Goal: Task Accomplishment & Management: Use online tool/utility

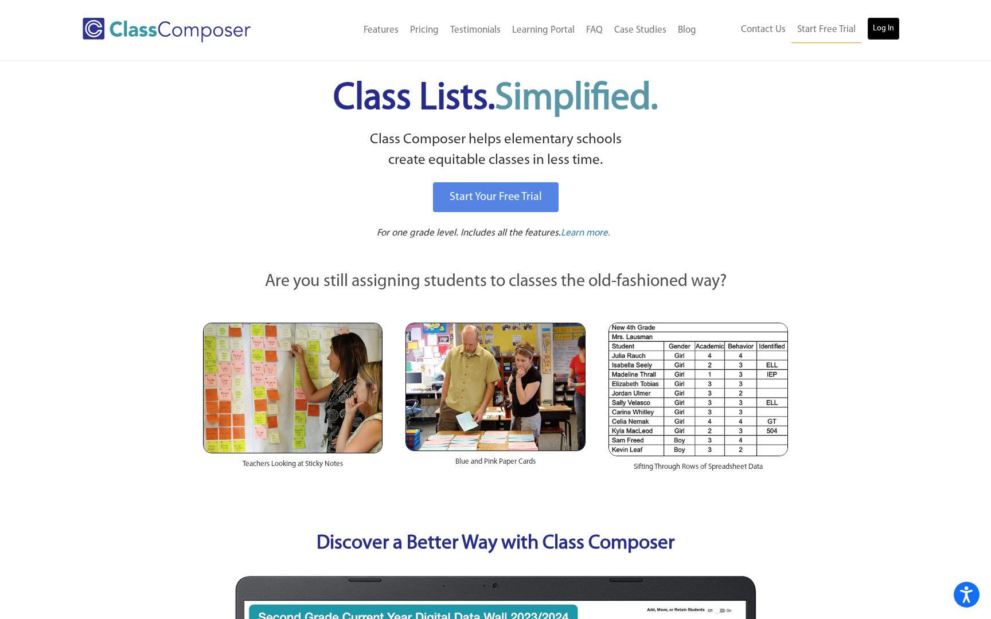
click at [880, 26] on link "Log In" at bounding box center [883, 28] width 33 height 23
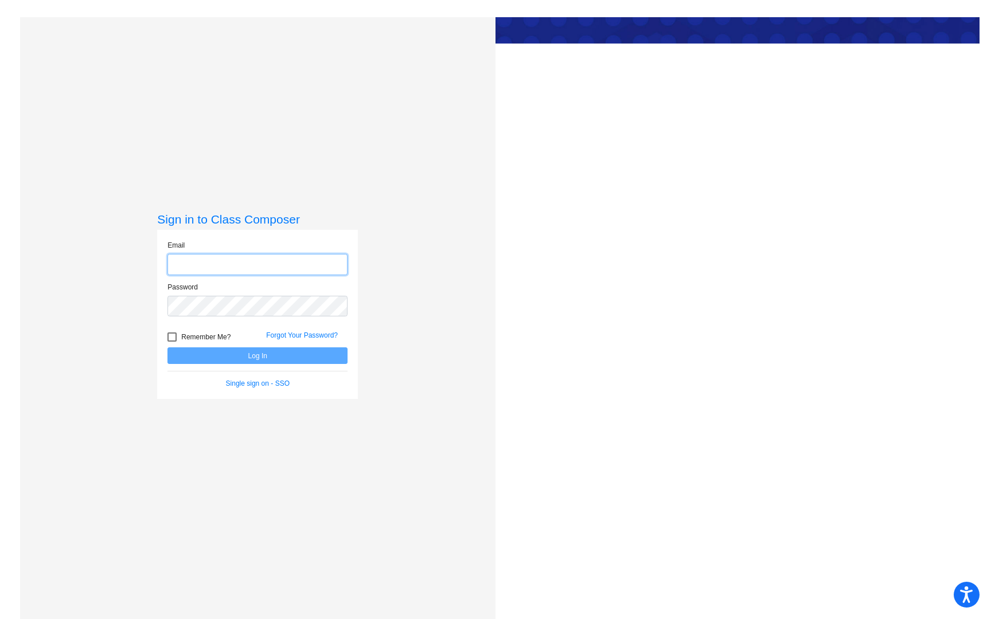
type input "[EMAIL_ADDRESS][PERSON_NAME][DOMAIN_NAME]"
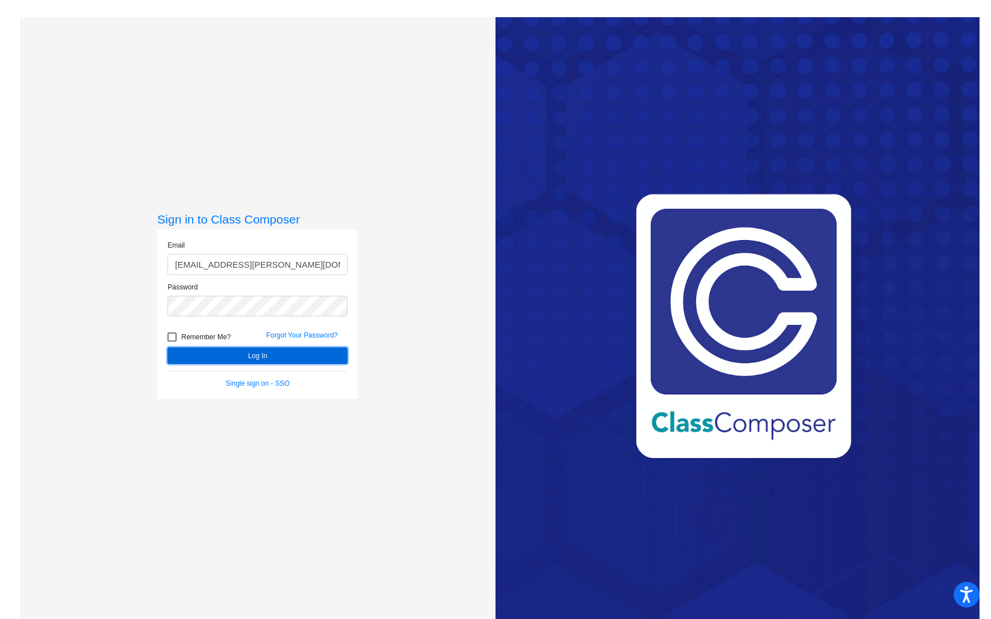
click at [248, 358] on button "Log In" at bounding box center [257, 355] width 180 height 17
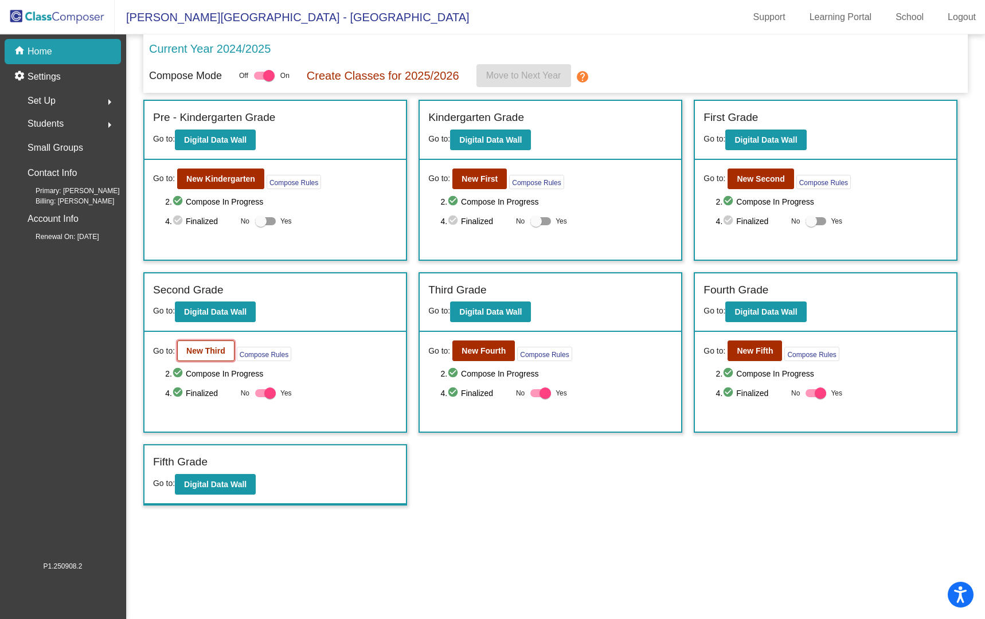
click at [190, 349] on b "New Third" at bounding box center [205, 350] width 39 height 9
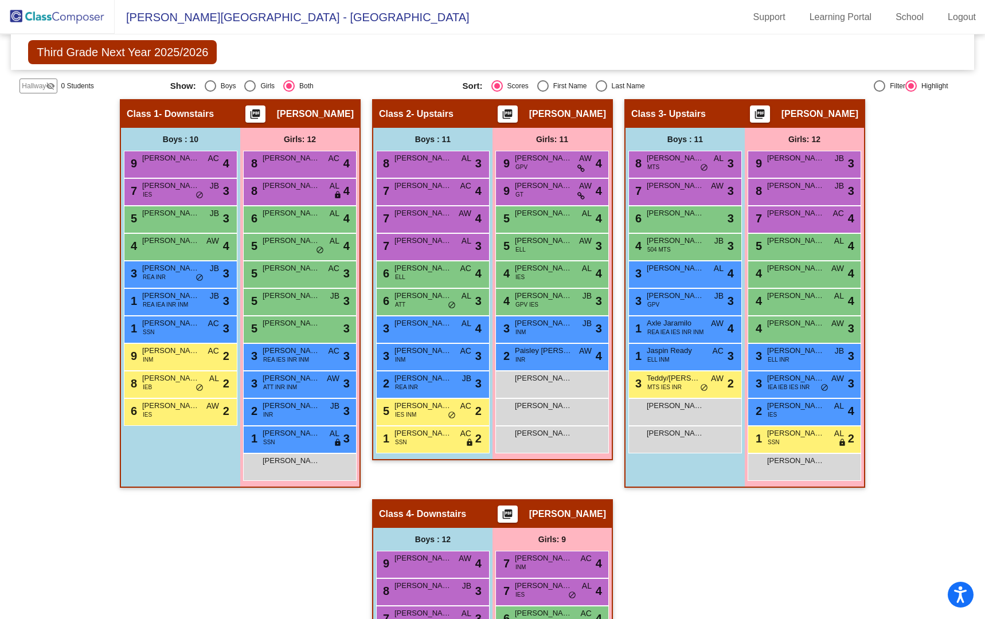
scroll to position [248, 0]
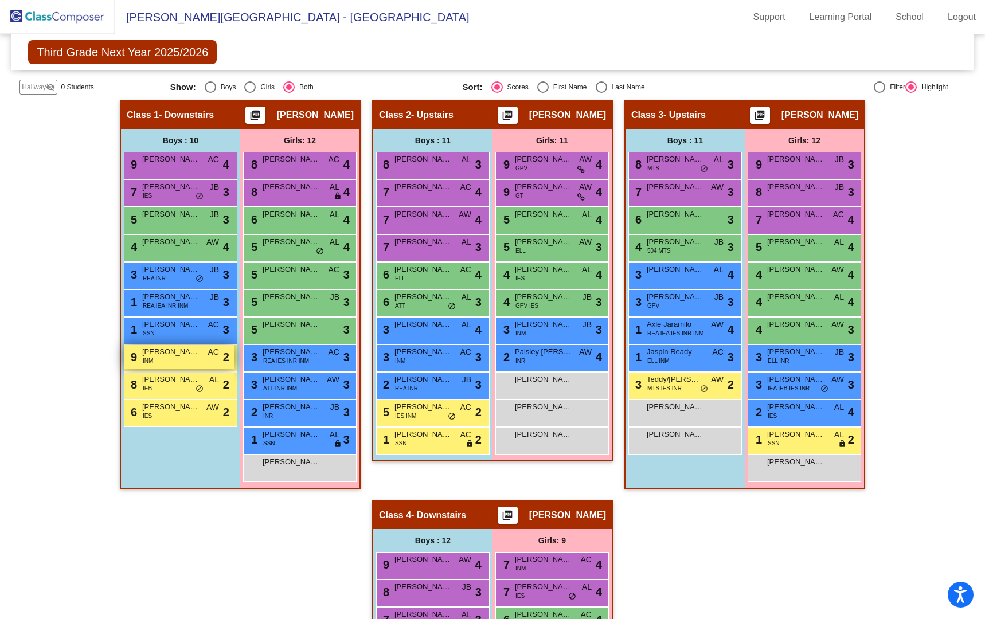
click at [158, 354] on span "[PERSON_NAME]" at bounding box center [170, 351] width 57 height 11
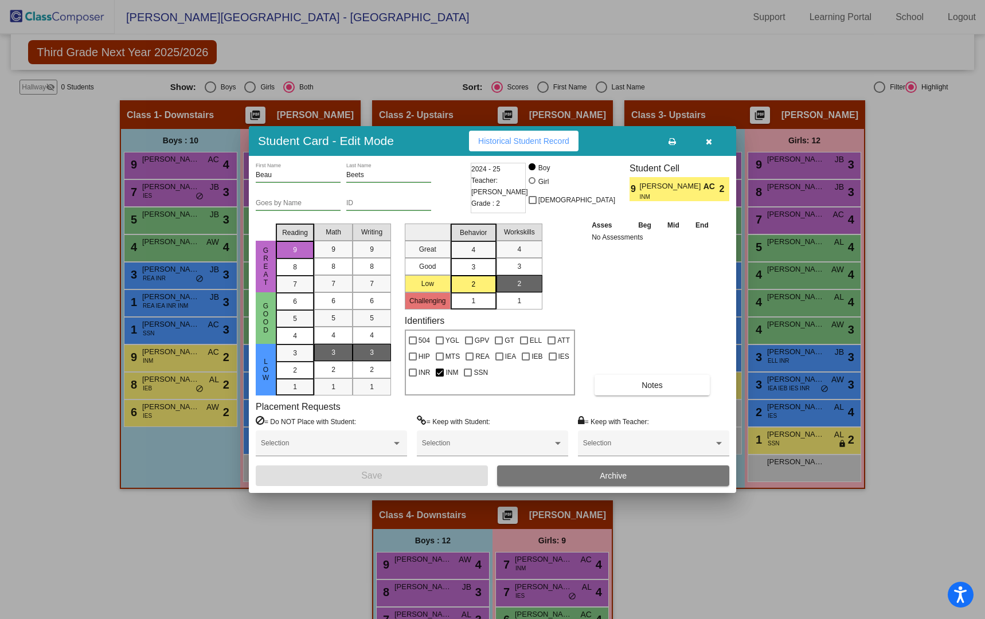
click at [709, 144] on icon "button" at bounding box center [709, 142] width 6 height 8
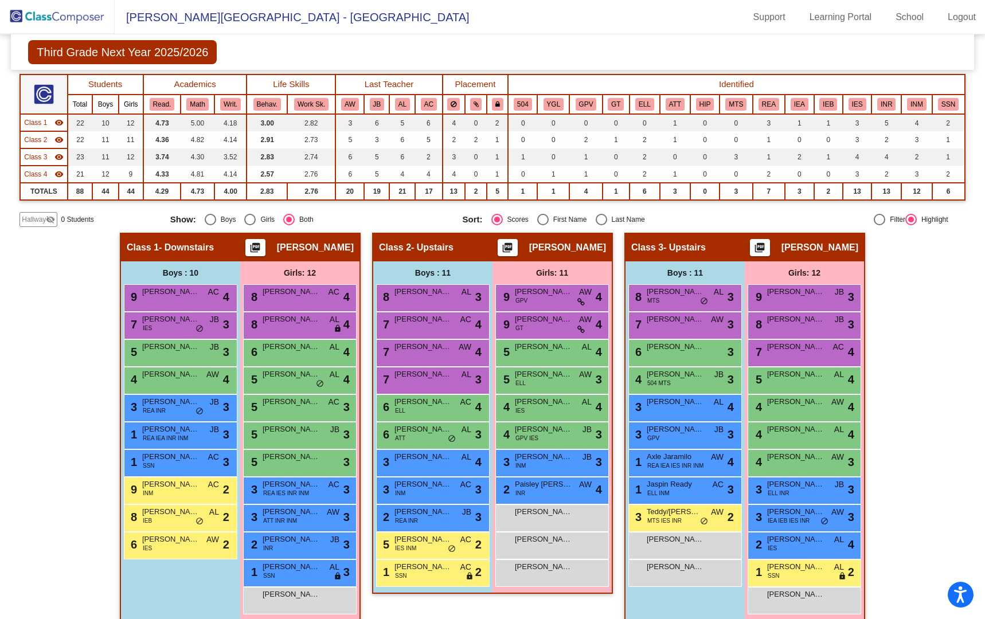
scroll to position [0, 0]
